Goal: Use online tool/utility: Utilize a website feature to perform a specific function

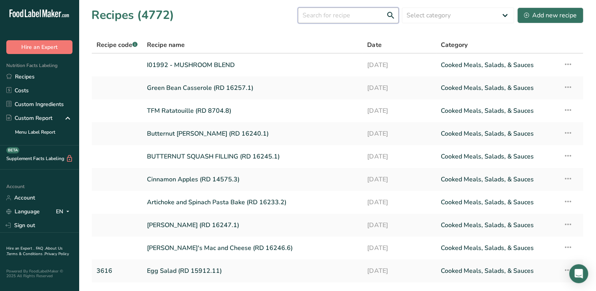
click at [372, 11] on input "text" at bounding box center [348, 15] width 101 height 16
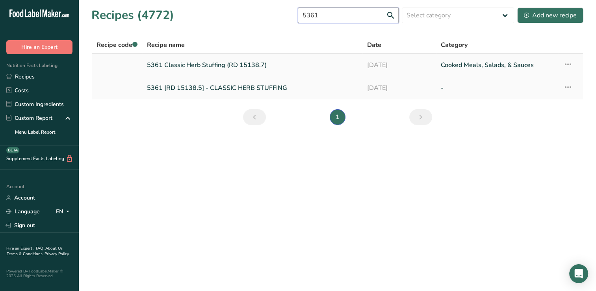
type input "5361"
click at [240, 64] on link "5361 Classic Herb Stuffing (RD 15138.7)" at bounding box center [252, 65] width 211 height 17
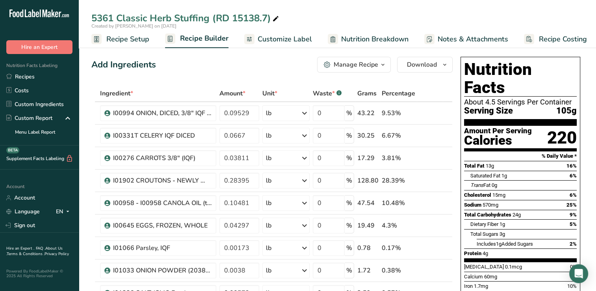
click at [285, 40] on span "Customize Label" at bounding box center [285, 39] width 54 height 11
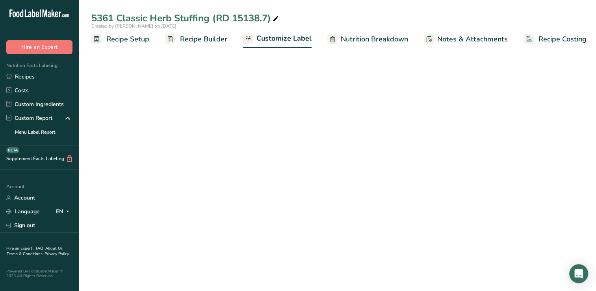
scroll to position [0, 3]
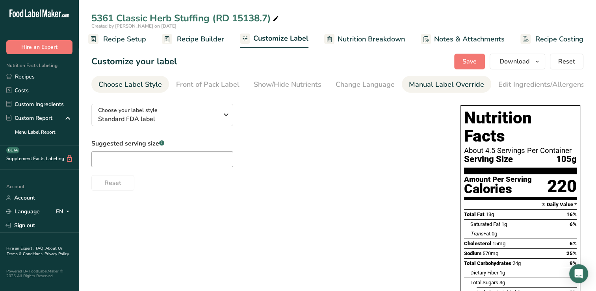
click at [435, 85] on div "Manual Label Override" at bounding box center [446, 84] width 75 height 11
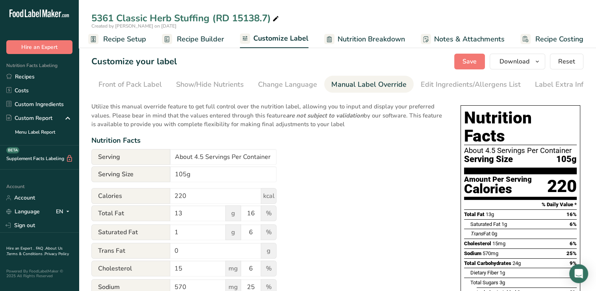
scroll to position [0, 80]
click at [52, 78] on link "Recipes" at bounding box center [39, 77] width 79 height 14
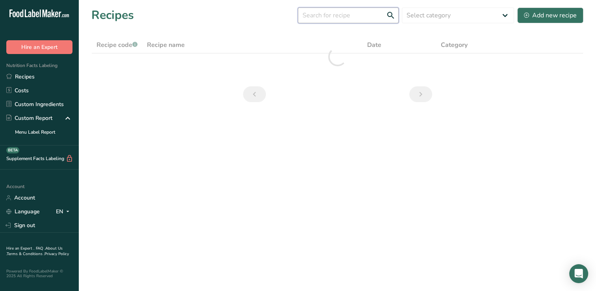
click at [342, 12] on input "text" at bounding box center [348, 15] width 101 height 16
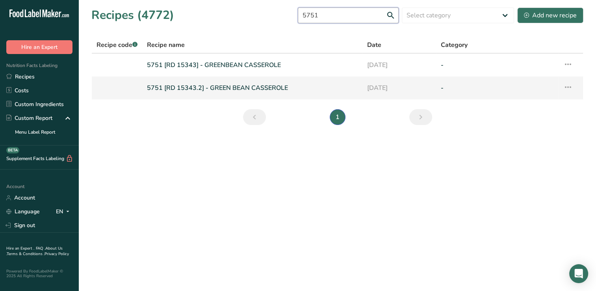
type input "5751"
click at [262, 89] on link "5751 [RD 15343.2] - GREEN BEAN CASSEROLE" at bounding box center [252, 88] width 211 height 17
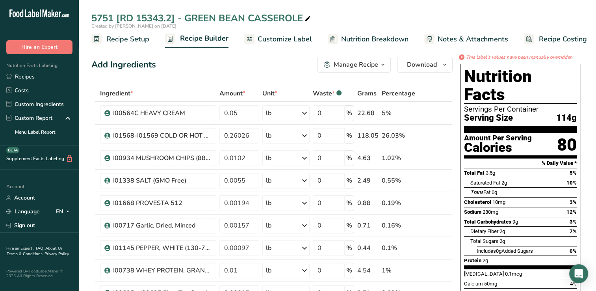
click at [300, 41] on span "Customize Label" at bounding box center [285, 39] width 54 height 11
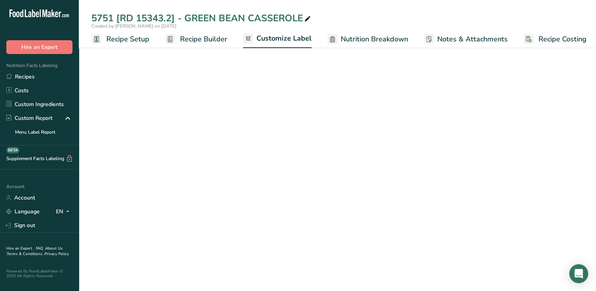
scroll to position [0, 3]
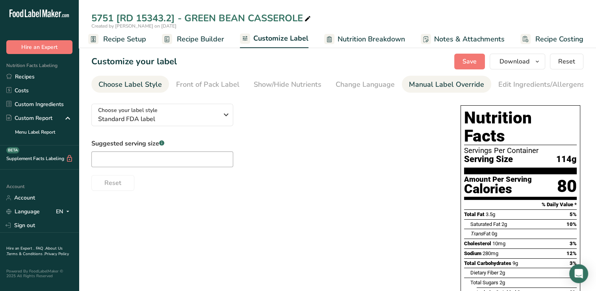
click at [442, 84] on div "Manual Label Override" at bounding box center [446, 84] width 75 height 11
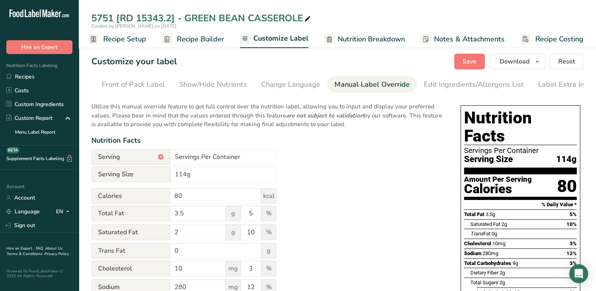
scroll to position [0, 80]
